Goal: Information Seeking & Learning: Learn about a topic

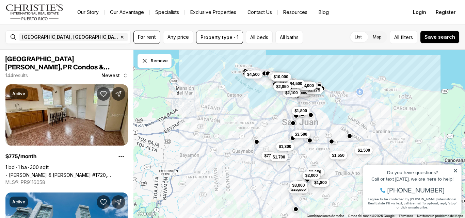
click at [286, 150] on button "$1,300" at bounding box center [285, 147] width 18 height 8
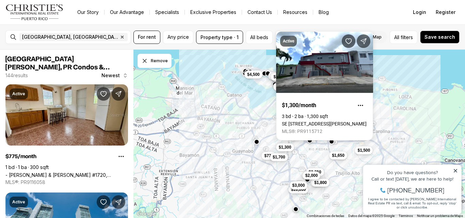
click at [310, 160] on div "$1,800 $900 $1,800 $3,250 $5,000 $1,500 $4,800 $9,950 $4,500 $3,500 $1,275 $2,9…" at bounding box center [300, 134] width 332 height 169
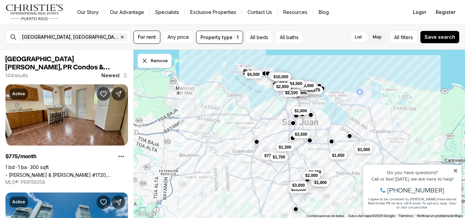
click at [367, 152] on span "$1,500" at bounding box center [364, 149] width 13 height 5
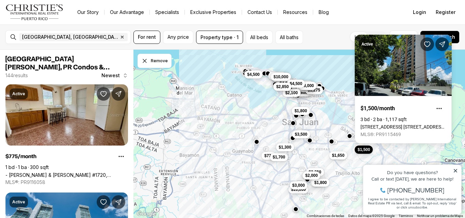
click at [310, 154] on div "$1,800 $900 $1,800 $3,250 $5,000 $1,500 $4,800 $9,950 $4,500 $3,500 $1,275 $2,9…" at bounding box center [300, 134] width 332 height 169
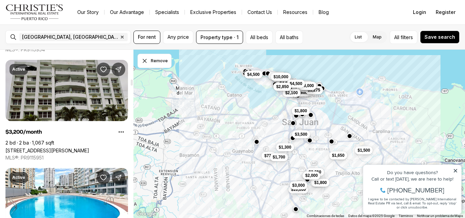
scroll to position [886, 0]
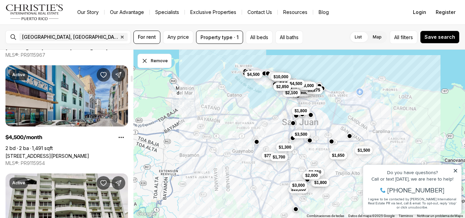
click at [64, 153] on link "[STREET_ADDRESS][PERSON_NAME]" at bounding box center [47, 156] width 84 height 6
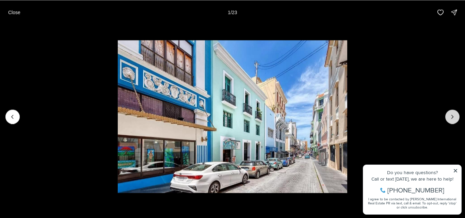
click at [453, 120] on icon "Next slide" at bounding box center [452, 116] width 7 height 7
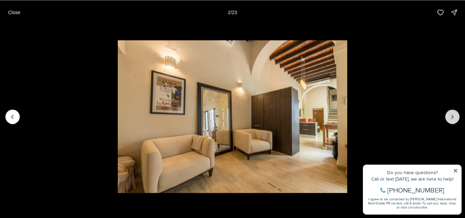
click at [453, 120] on icon "Next slide" at bounding box center [452, 116] width 7 height 7
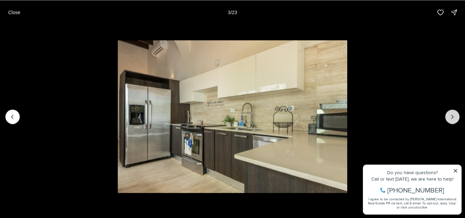
click at [453, 120] on icon "Next slide" at bounding box center [452, 116] width 7 height 7
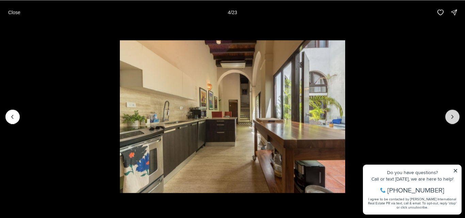
click at [453, 120] on icon "Next slide" at bounding box center [452, 116] width 7 height 7
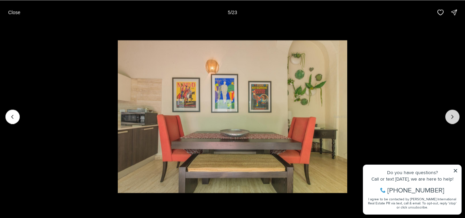
click at [453, 120] on icon "Next slide" at bounding box center [452, 116] width 7 height 7
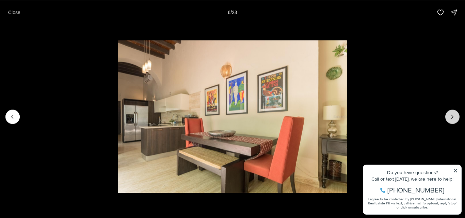
click at [453, 120] on icon "Next slide" at bounding box center [452, 116] width 7 height 7
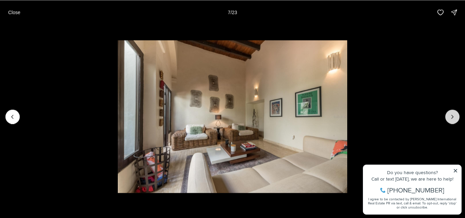
click at [453, 120] on icon "Next slide" at bounding box center [452, 116] width 7 height 7
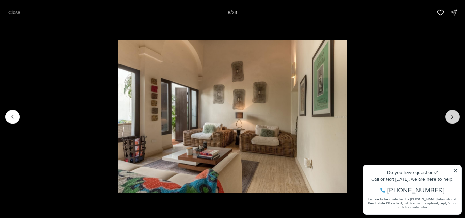
click at [453, 120] on icon "Next slide" at bounding box center [452, 116] width 7 height 7
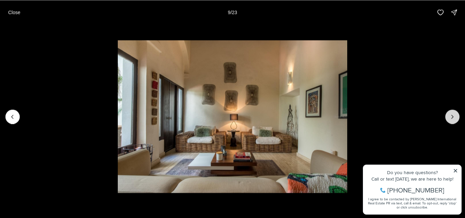
click at [453, 120] on icon "Next slide" at bounding box center [452, 116] width 7 height 7
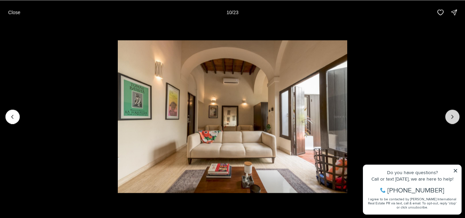
click at [453, 120] on icon "Next slide" at bounding box center [452, 116] width 7 height 7
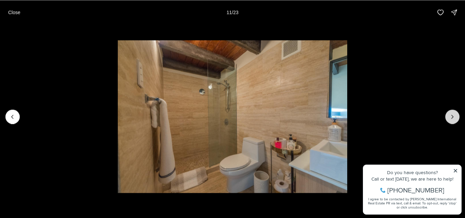
click at [453, 120] on icon "Next slide" at bounding box center [452, 116] width 7 height 7
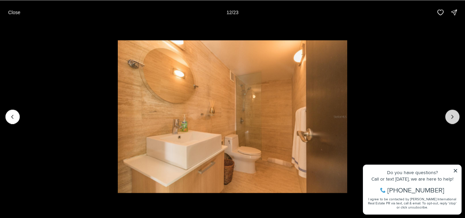
click at [453, 120] on icon "Next slide" at bounding box center [452, 116] width 7 height 7
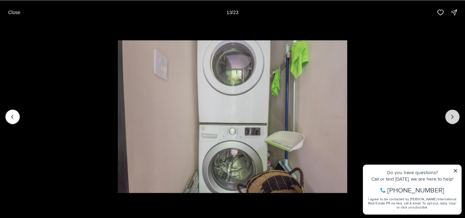
click at [453, 120] on icon "Next slide" at bounding box center [452, 116] width 7 height 7
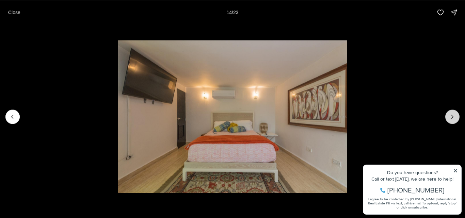
click at [453, 120] on icon "Next slide" at bounding box center [452, 116] width 7 height 7
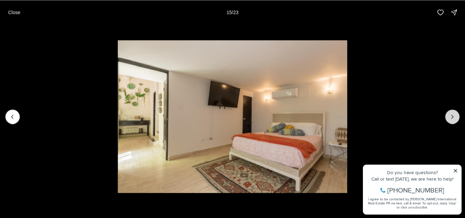
click at [453, 120] on icon "Next slide" at bounding box center [452, 116] width 7 height 7
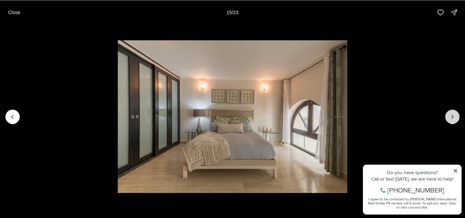
click at [453, 120] on icon "Next slide" at bounding box center [452, 116] width 7 height 7
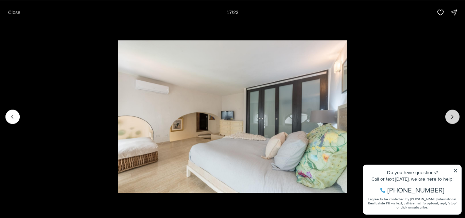
click at [453, 120] on icon "Next slide" at bounding box center [452, 116] width 7 height 7
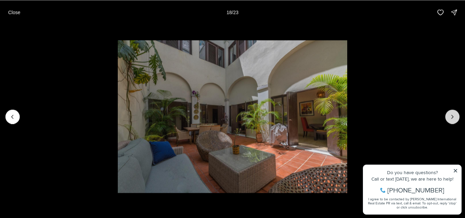
click at [453, 114] on icon "Next slide" at bounding box center [452, 116] width 7 height 7
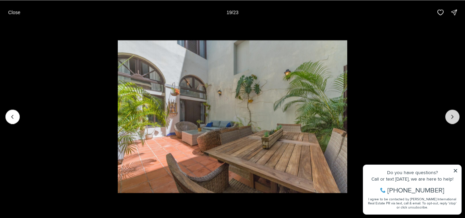
click at [453, 114] on icon "Next slide" at bounding box center [452, 116] width 7 height 7
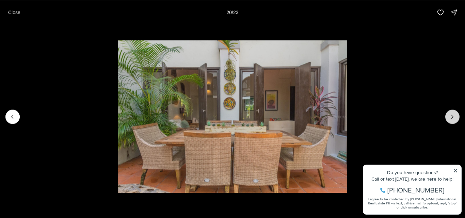
click at [453, 114] on icon "Next slide" at bounding box center [452, 116] width 7 height 7
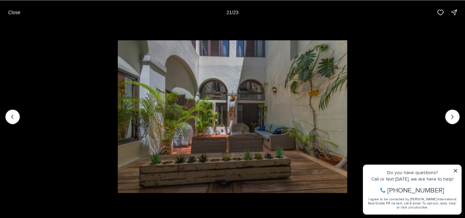
click at [3, 11] on div "Close 21 / 23" at bounding box center [232, 12] width 465 height 25
click at [9, 11] on p "Close" at bounding box center [14, 12] width 12 height 5
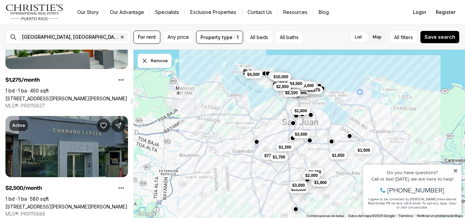
scroll to position [1533, 0]
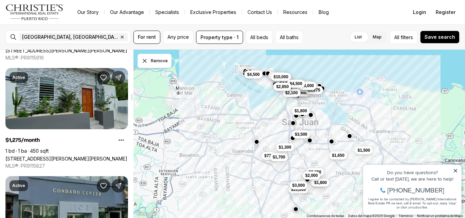
click at [75, 156] on link "119 SANTA CECILIA, SAN JUAN PR, 00911" at bounding box center [66, 159] width 122 height 6
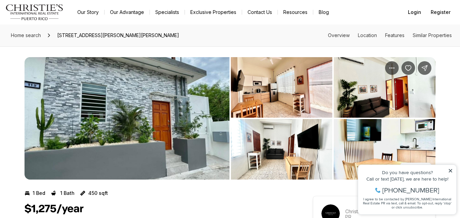
click at [149, 98] on img "View image gallery" at bounding box center [127, 118] width 205 height 123
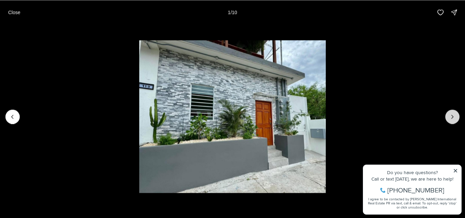
click at [451, 113] on button "Next slide" at bounding box center [453, 117] width 14 height 14
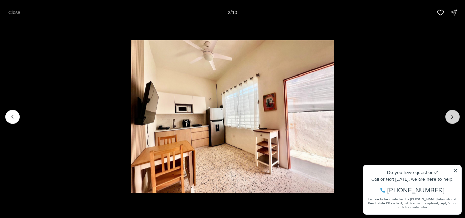
click at [451, 113] on button "Next slide" at bounding box center [453, 117] width 14 height 14
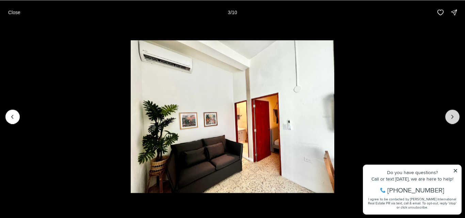
click at [451, 113] on button "Next slide" at bounding box center [453, 117] width 14 height 14
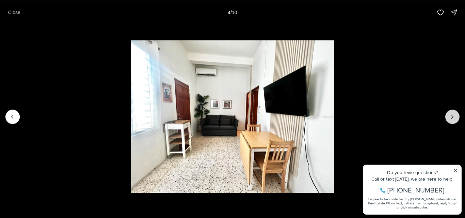
click at [451, 113] on button "Next slide" at bounding box center [453, 117] width 14 height 14
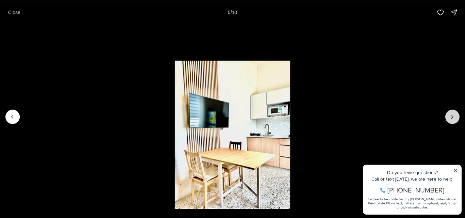
click at [451, 113] on button "Next slide" at bounding box center [453, 117] width 14 height 14
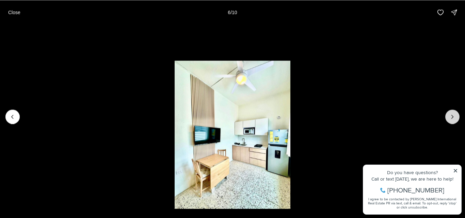
click at [451, 113] on button "Next slide" at bounding box center [453, 117] width 14 height 14
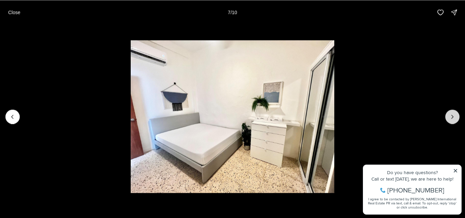
click at [451, 113] on button "Next slide" at bounding box center [453, 117] width 14 height 14
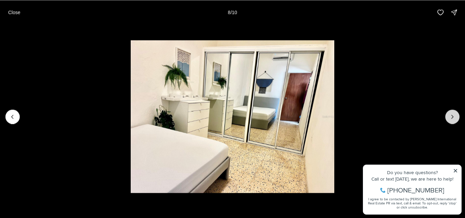
click at [451, 113] on button "Next slide" at bounding box center [453, 117] width 14 height 14
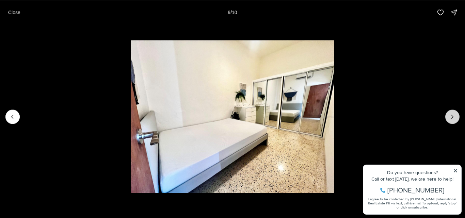
click at [451, 113] on button "Next slide" at bounding box center [453, 117] width 14 height 14
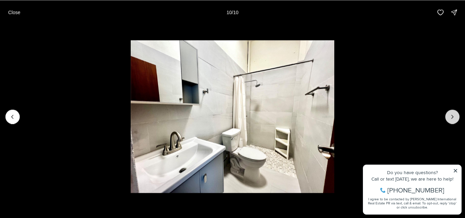
click at [451, 113] on div at bounding box center [453, 117] width 14 height 14
click at [14, 10] on p "Close" at bounding box center [14, 12] width 12 height 5
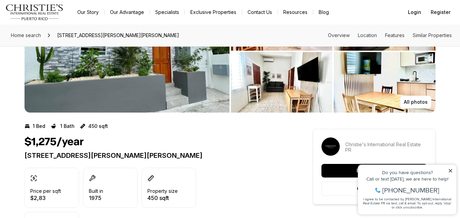
scroll to position [68, 0]
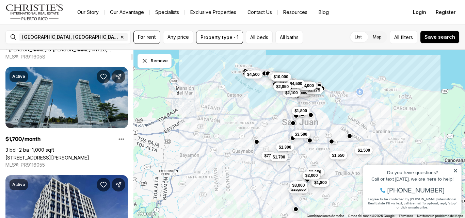
scroll to position [136, 0]
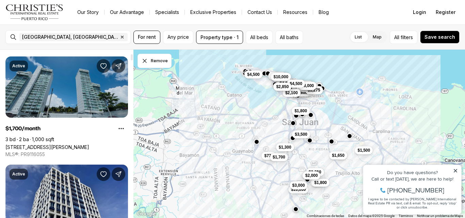
click at [78, 144] on link "[STREET_ADDRESS][PERSON_NAME]" at bounding box center [47, 147] width 84 height 6
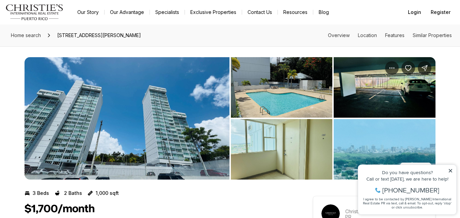
click at [197, 109] on img "View image gallery" at bounding box center [127, 118] width 205 height 123
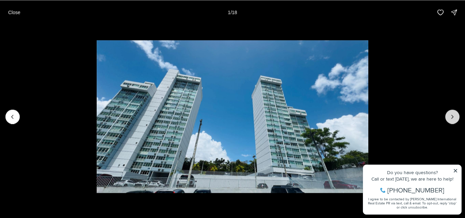
click at [452, 113] on button "Next slide" at bounding box center [453, 117] width 14 height 14
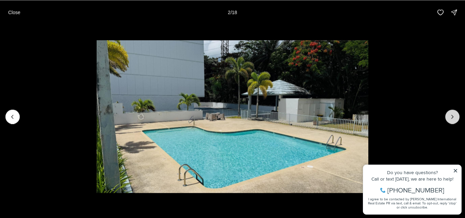
click at [452, 113] on button "Next slide" at bounding box center [453, 117] width 14 height 14
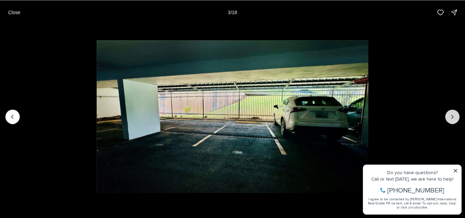
click at [452, 113] on button "Next slide" at bounding box center [453, 117] width 14 height 14
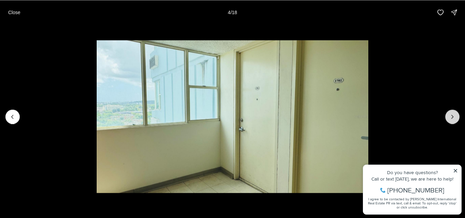
click at [452, 113] on button "Next slide" at bounding box center [453, 117] width 14 height 14
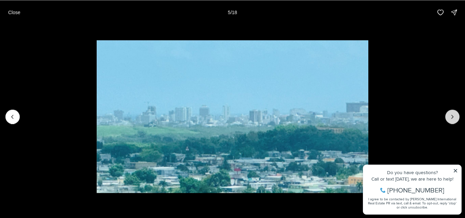
click at [452, 113] on button "Next slide" at bounding box center [453, 117] width 14 height 14
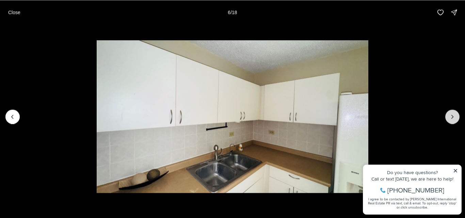
click at [452, 113] on button "Next slide" at bounding box center [453, 117] width 14 height 14
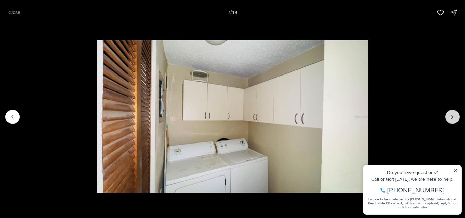
click at [452, 113] on button "Next slide" at bounding box center [453, 117] width 14 height 14
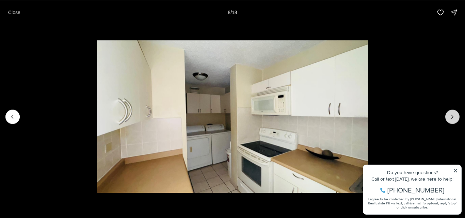
click at [452, 113] on button "Next slide" at bounding box center [453, 117] width 14 height 14
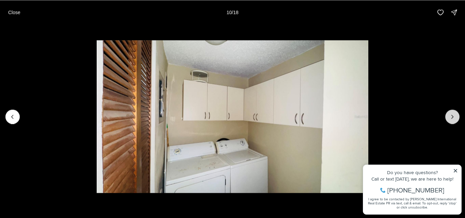
click at [452, 113] on button "Next slide" at bounding box center [453, 117] width 14 height 14
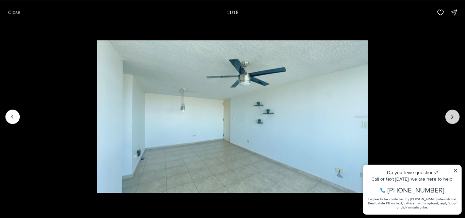
click at [452, 113] on button "Next slide" at bounding box center [453, 117] width 14 height 14
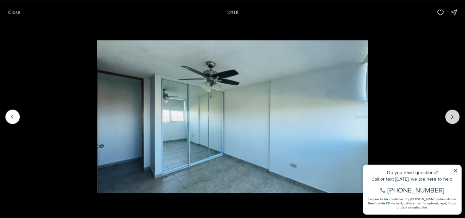
click at [452, 113] on button "Next slide" at bounding box center [453, 117] width 14 height 14
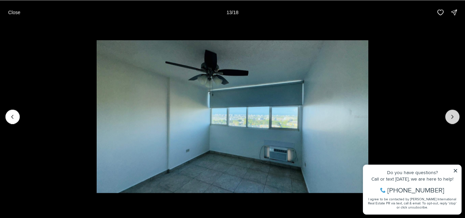
click at [452, 113] on button "Next slide" at bounding box center [453, 117] width 14 height 14
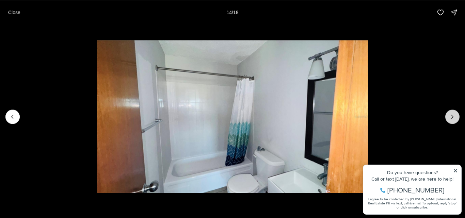
click at [452, 113] on button "Next slide" at bounding box center [453, 117] width 14 height 14
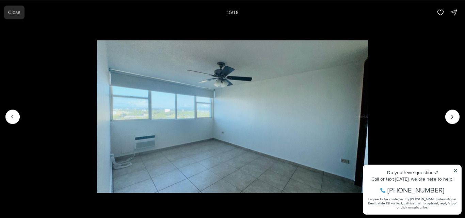
click at [15, 12] on p "Close" at bounding box center [14, 12] width 12 height 5
